Goal: Information Seeking & Learning: Learn about a topic

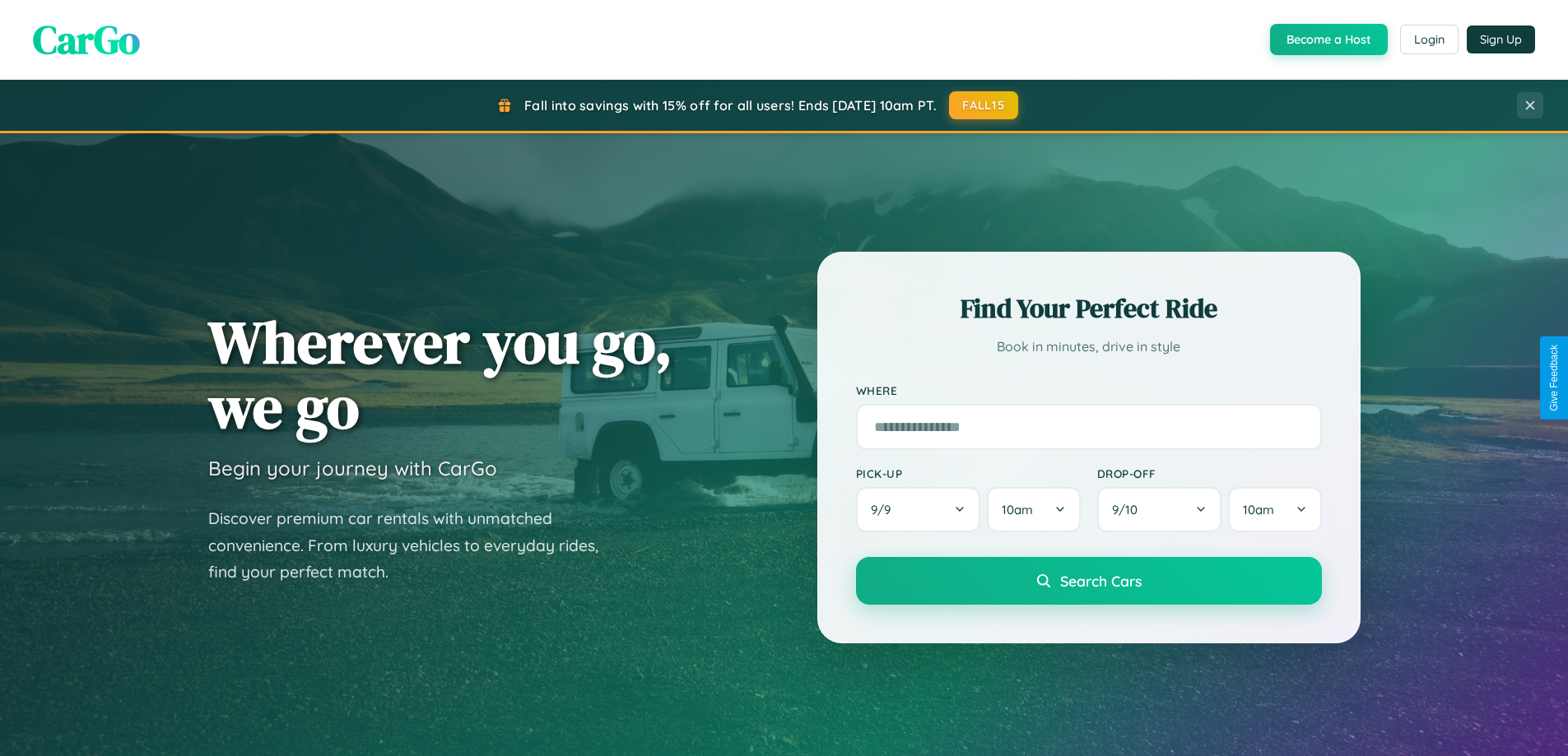
scroll to position [3165, 0]
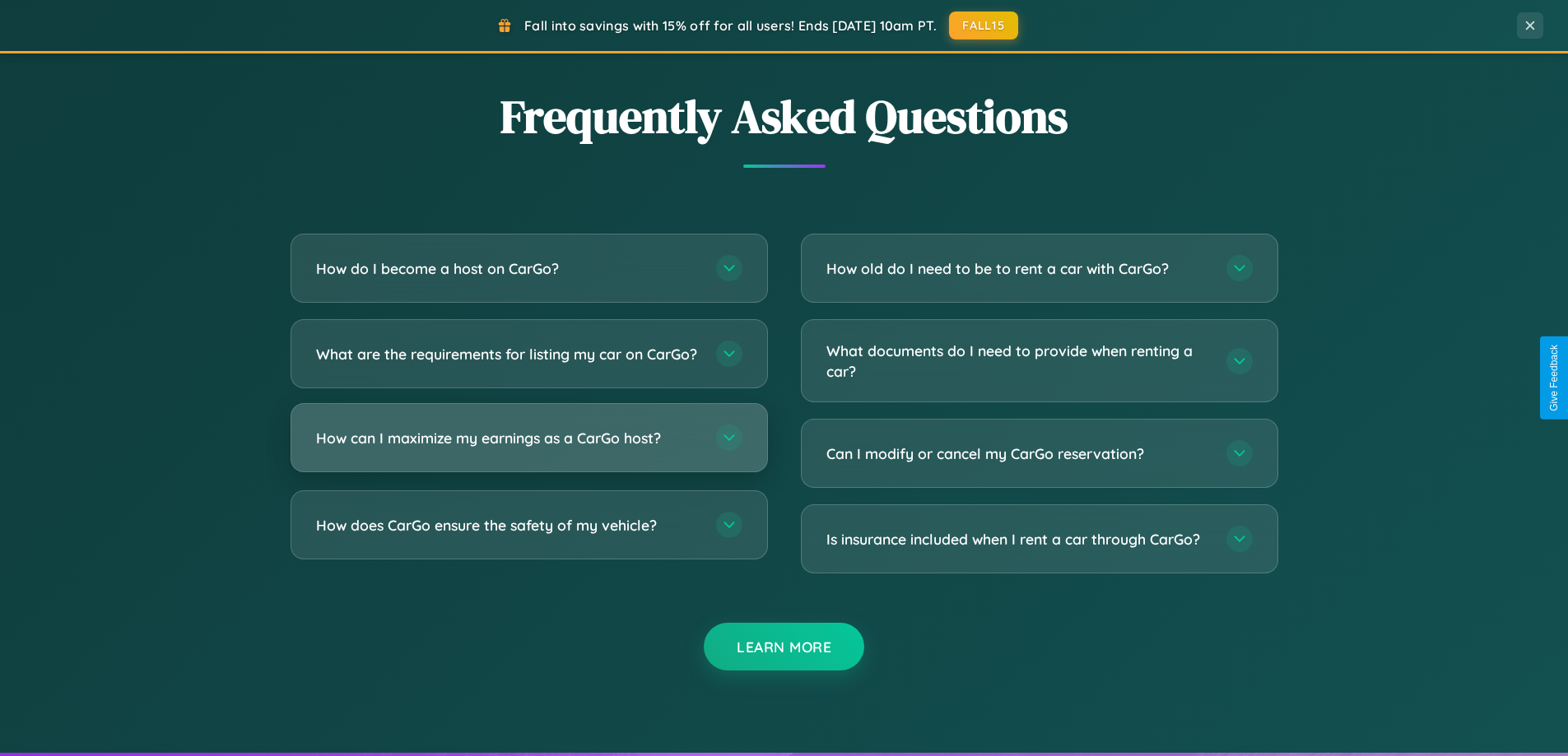
click at [529, 448] on h3 "How can I maximize my earnings as a CarGo host?" at bounding box center [508, 438] width 383 height 21
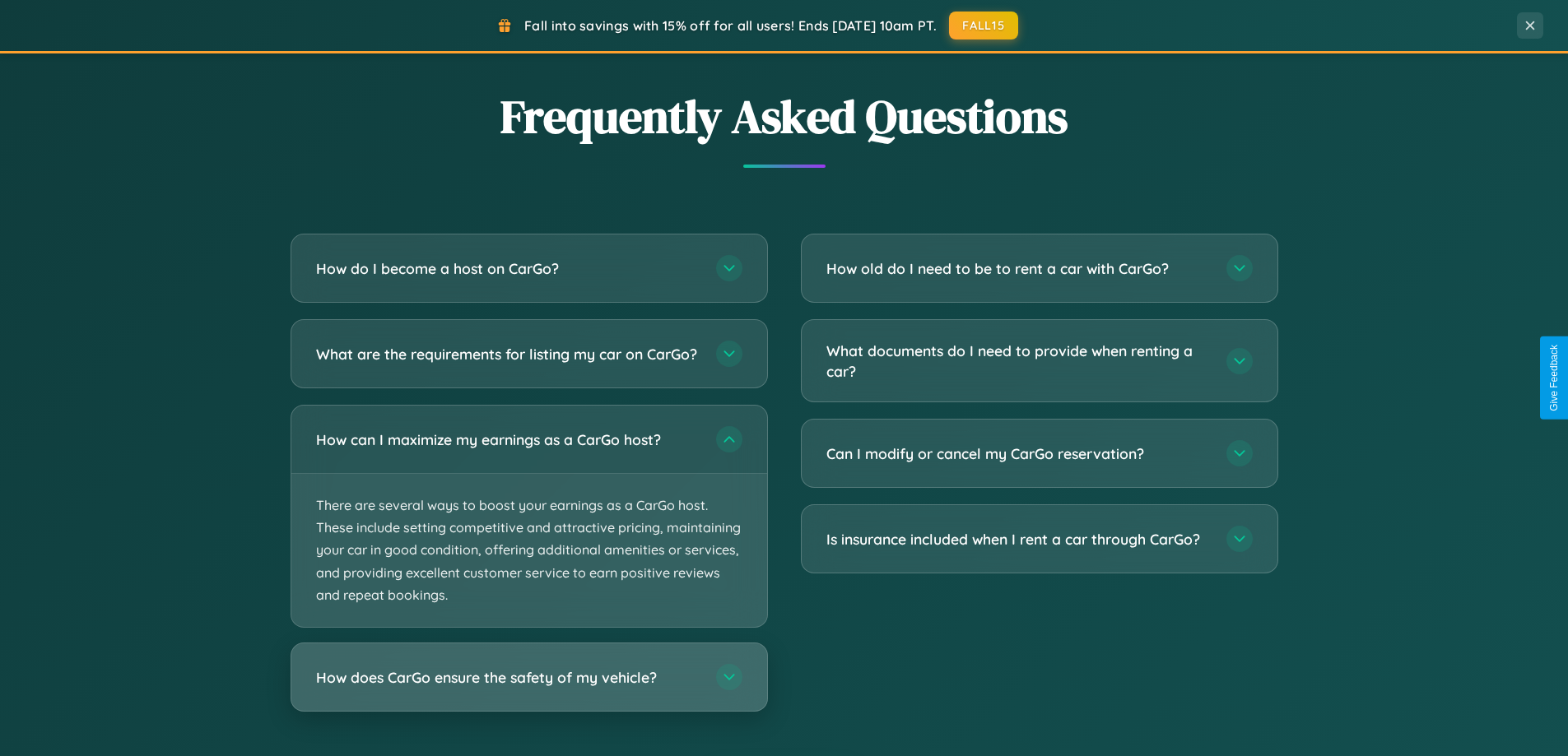
click at [529, 687] on h3 "How does CarGo ensure the safety of my vehicle?" at bounding box center [508, 677] width 383 height 21
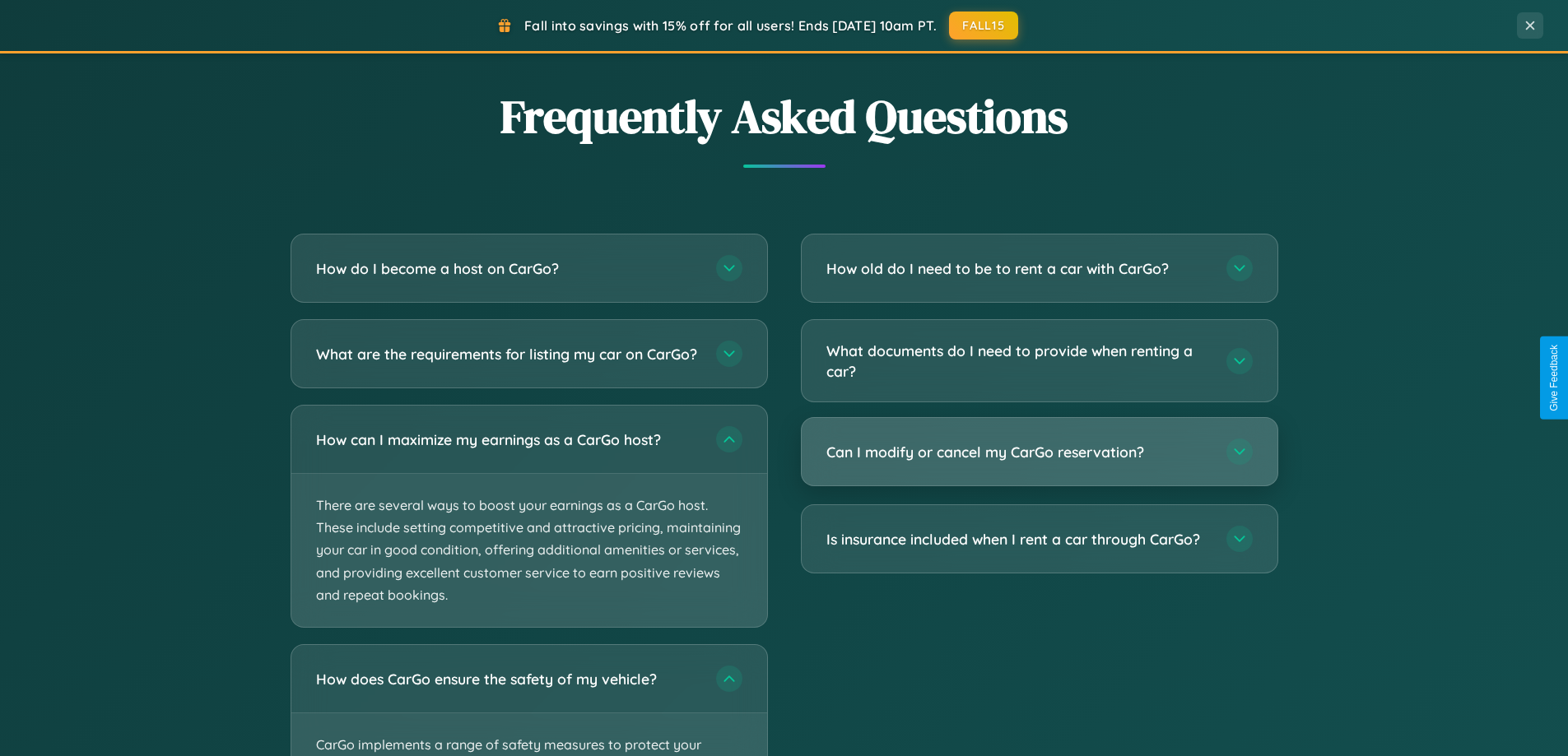
click at [1038, 453] on h3 "Can I modify or cancel my CarGo reservation?" at bounding box center [1018, 452] width 383 height 21
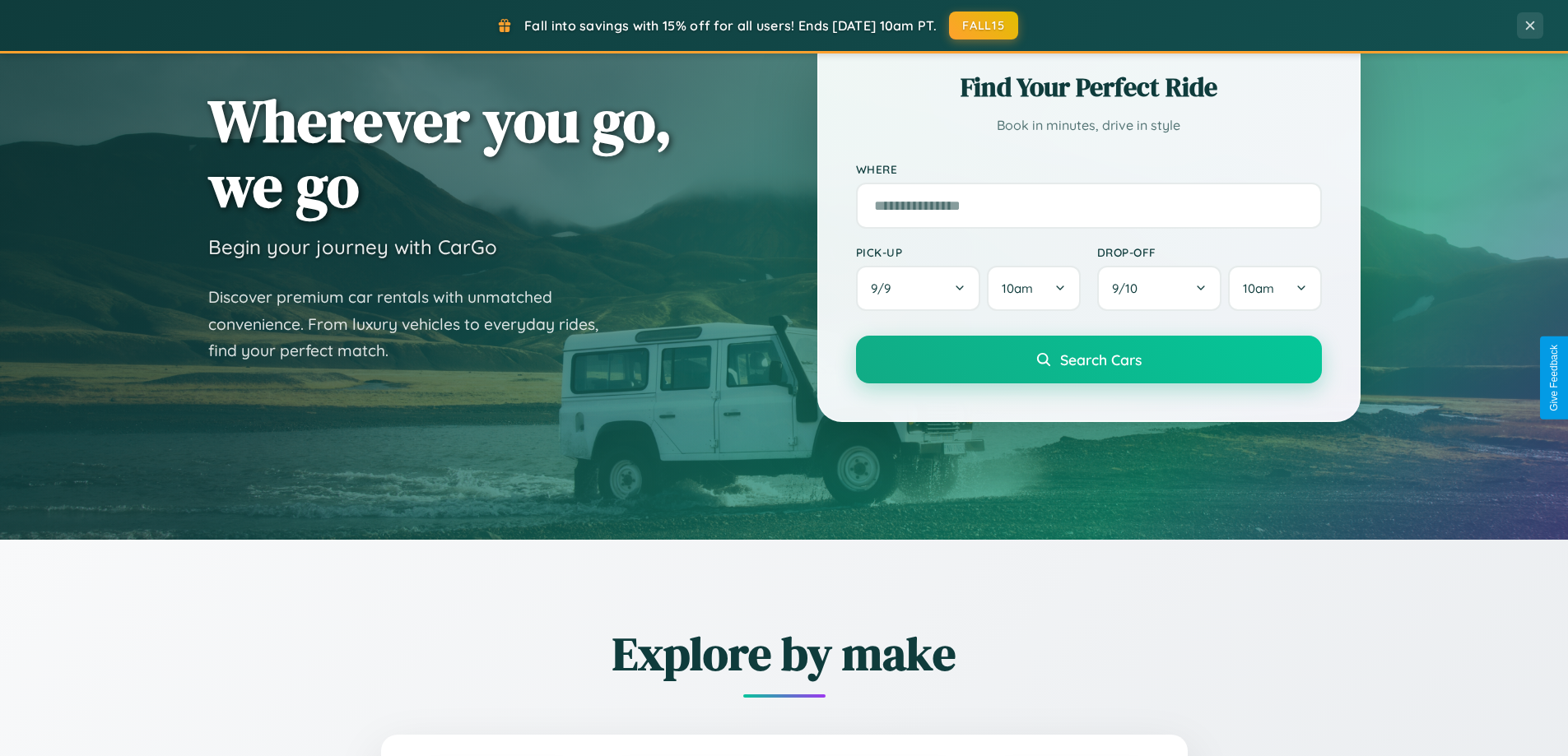
scroll to position [0, 0]
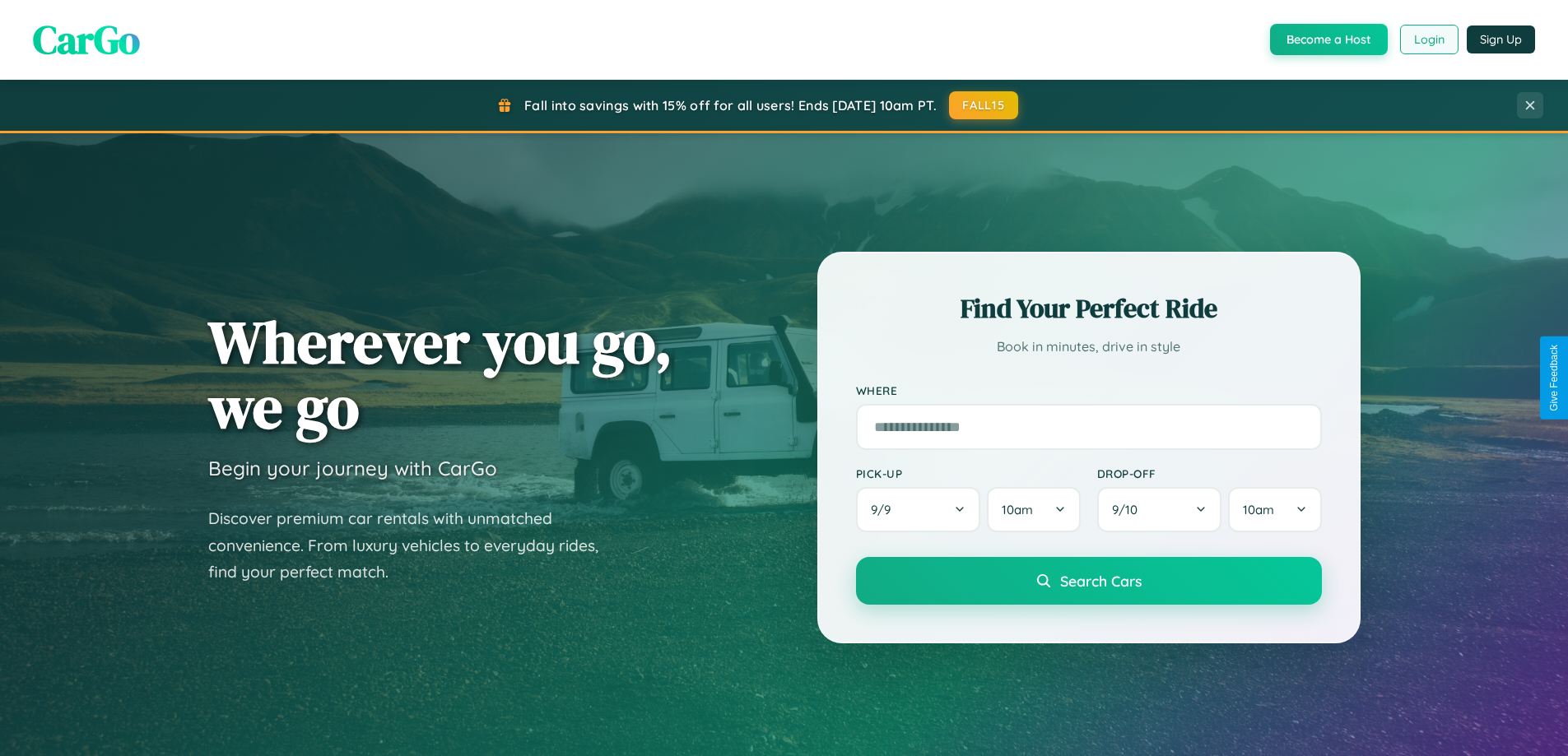
click at [1428, 40] on button "Login" at bounding box center [1429, 39] width 59 height 30
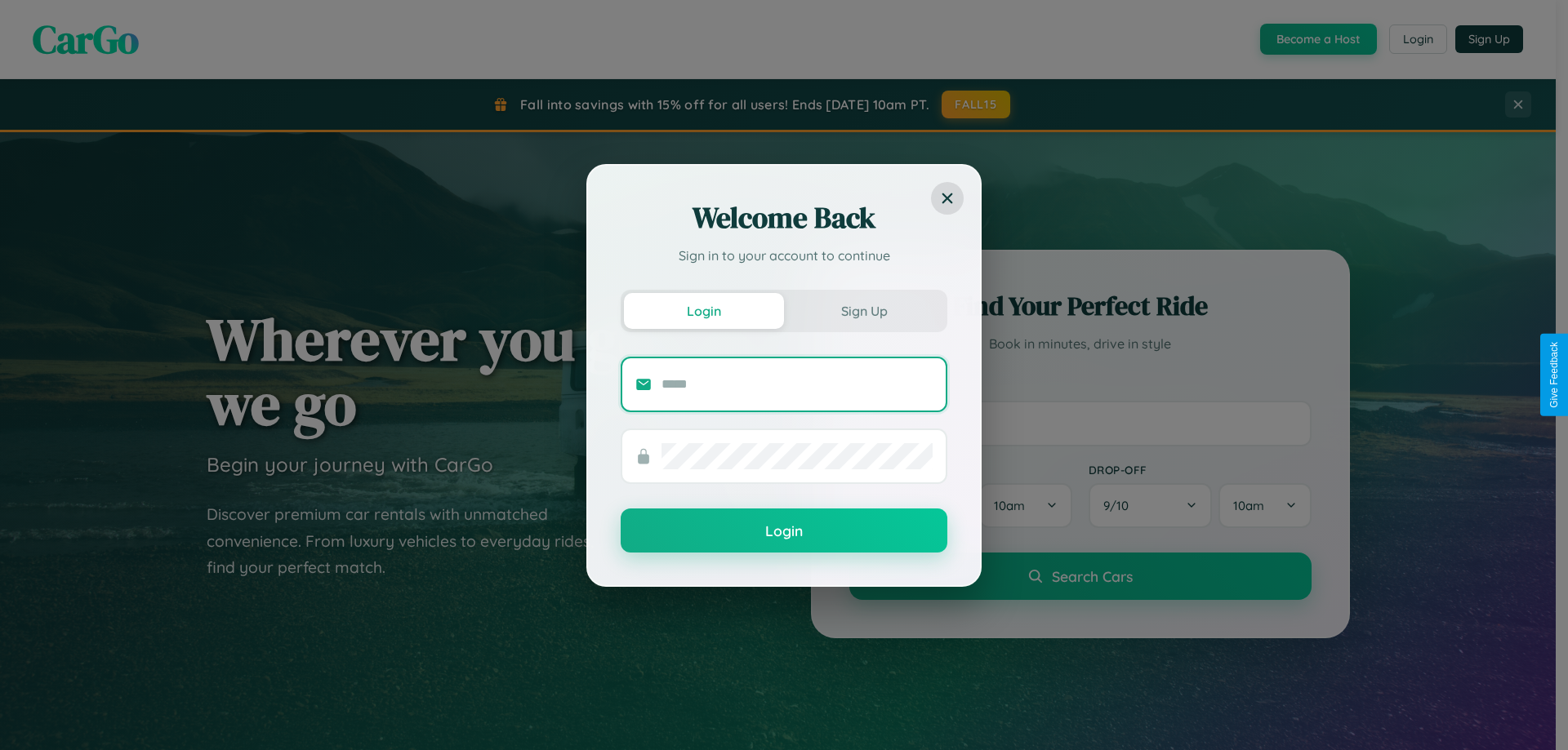
click at [797, 384] on input "text" at bounding box center [797, 384] width 271 height 26
type input "**********"
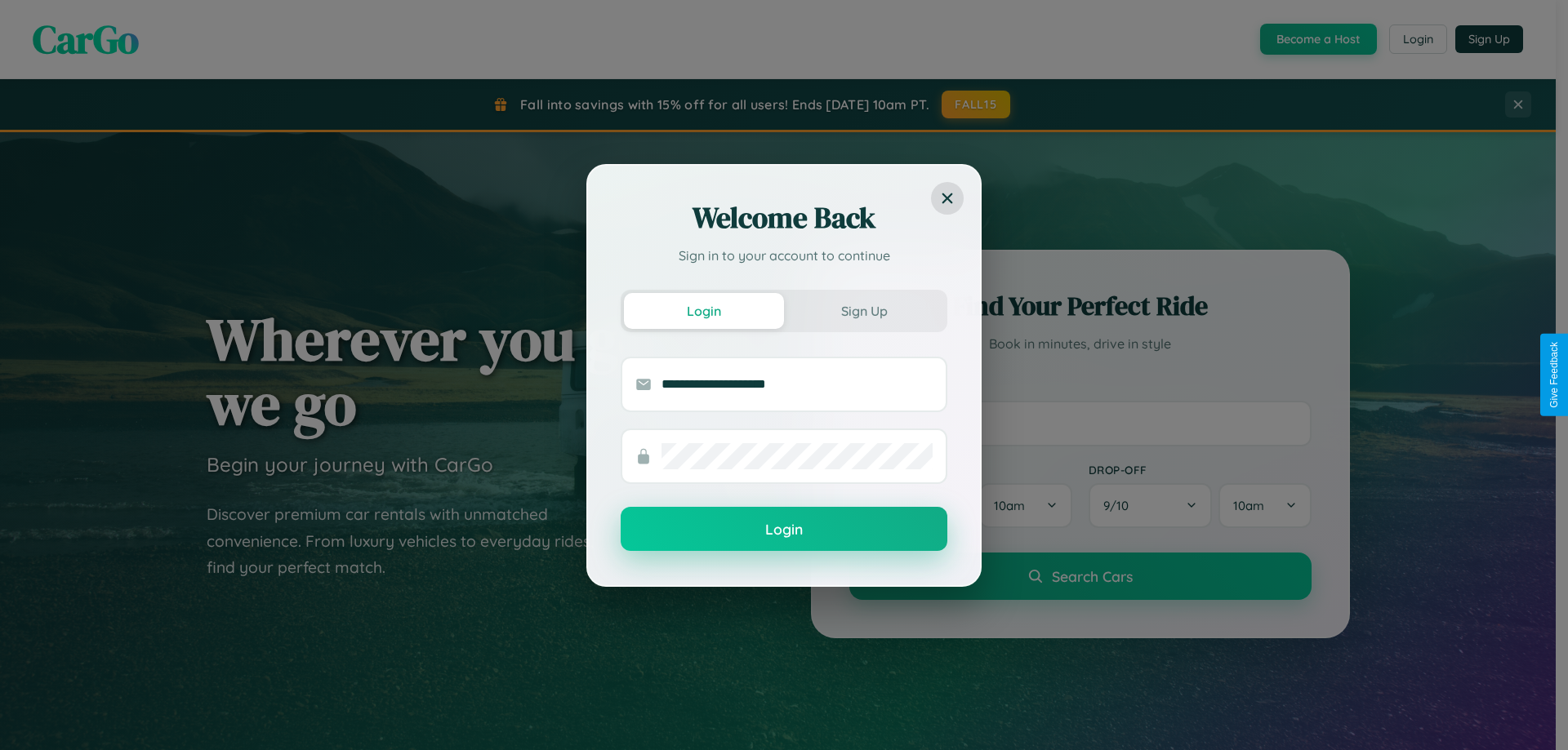
click at [784, 530] on button "Login" at bounding box center [784, 529] width 326 height 44
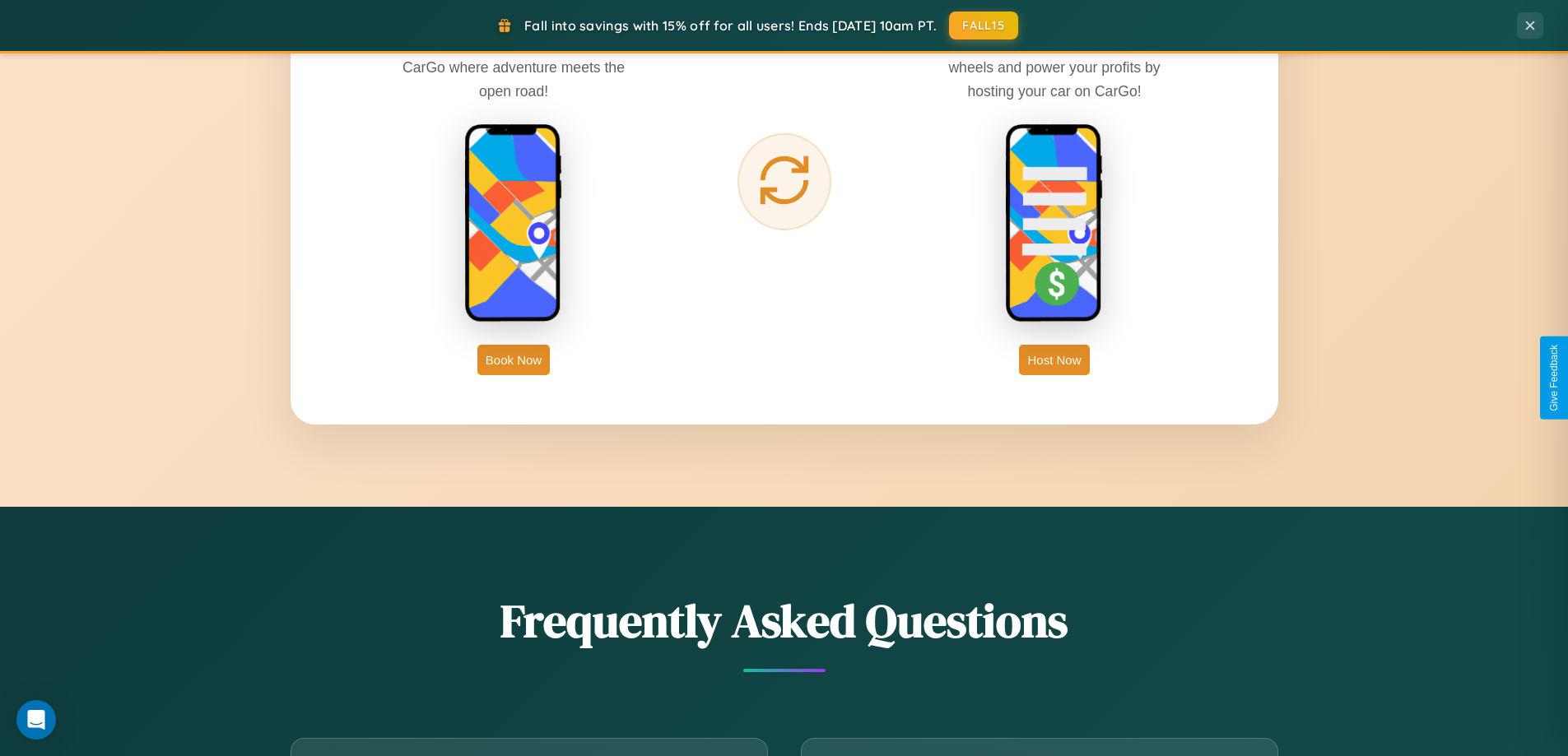
scroll to position [2643, 0]
